Goal: Browse casually: Explore the website without a specific task or goal

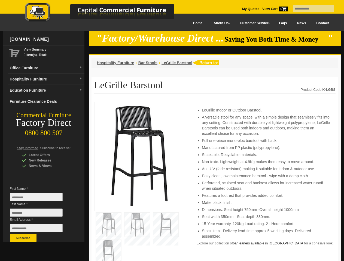
click at [310, 9] on input "text" at bounding box center [313, 8] width 41 height 7
click at [40, 214] on input "Last Name *" at bounding box center [36, 213] width 53 height 8
click at [23, 238] on button "Subscribe" at bounding box center [23, 238] width 27 height 8
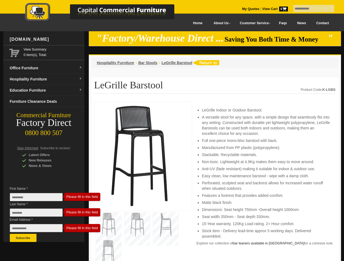
click at [215, 182] on li "Perforated, sculpted seat and backrest allows for increased water runoff when s…" at bounding box center [266, 185] width 128 height 11
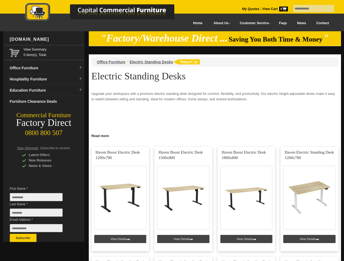
click at [310, 9] on input "text" at bounding box center [313, 8] width 41 height 7
click at [40, 214] on input "Last Name *" at bounding box center [36, 213] width 53 height 8
click at [23, 238] on button "Subscribe" at bounding box center [23, 238] width 27 height 8
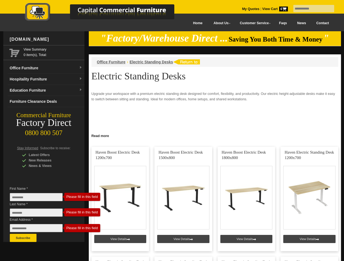
click at [215, 135] on link "Read more" at bounding box center [215, 135] width 252 height 7
